Goal: Register for event/course

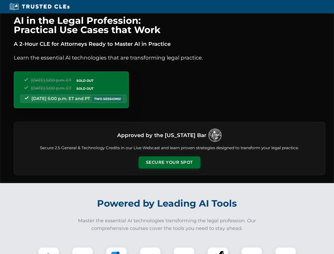
click at [169, 162] on button "Secure Your Spot" at bounding box center [169, 162] width 62 height 12
click at [49, 250] on img at bounding box center [48, 257] width 15 height 15
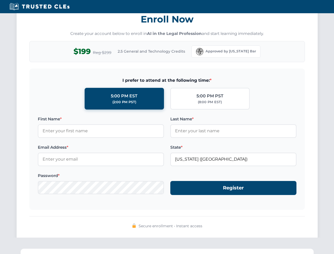
scroll to position [518, 0]
